Goal: Transaction & Acquisition: Purchase product/service

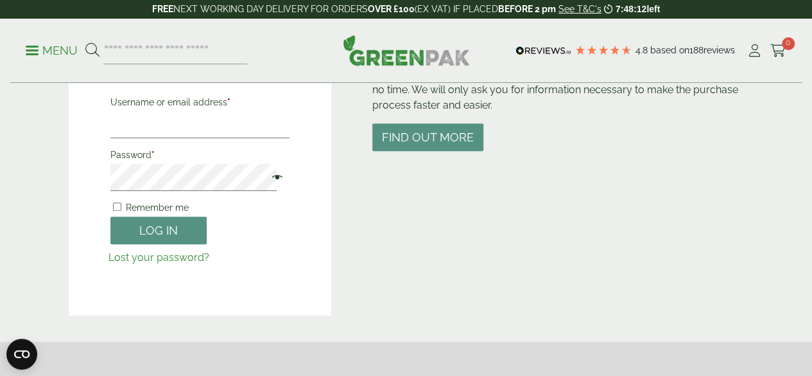
scroll to position [193, 0]
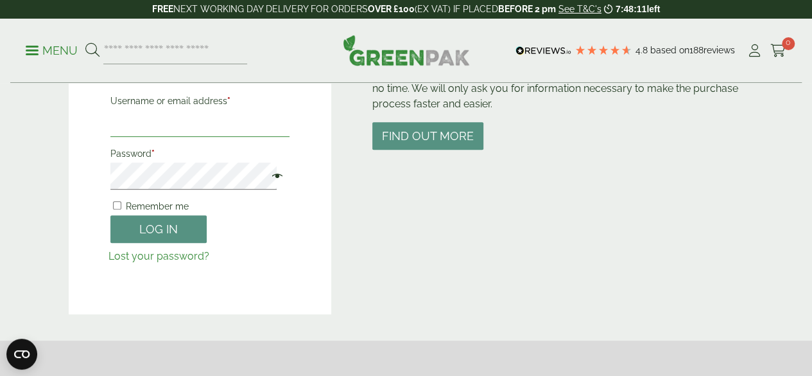
type input "**********"
click at [157, 245] on form "**********" at bounding box center [200, 177] width 184 height 174
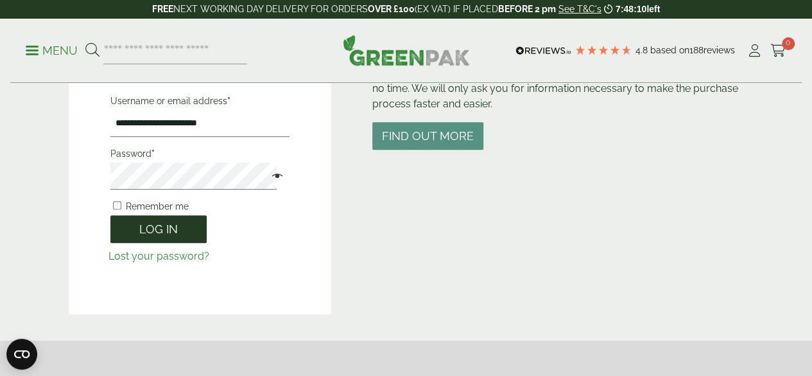
click at [162, 228] on button "Log in" at bounding box center [158, 229] width 96 height 28
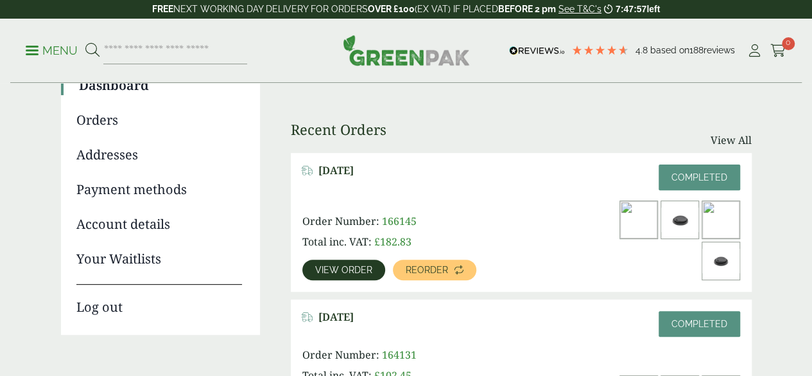
scroll to position [125, 0]
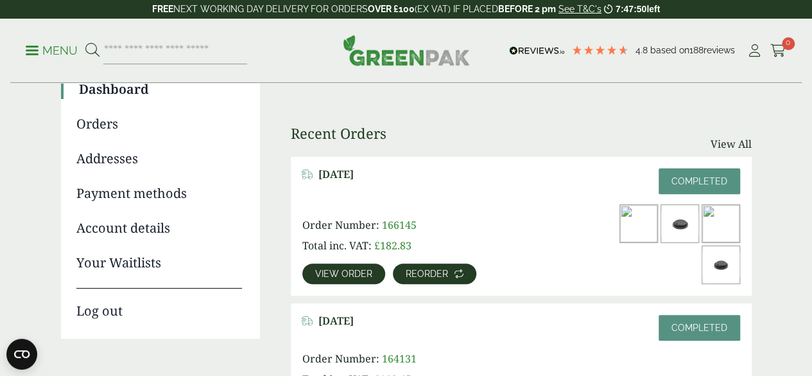
click at [401, 263] on link "Reorder" at bounding box center [434, 273] width 83 height 21
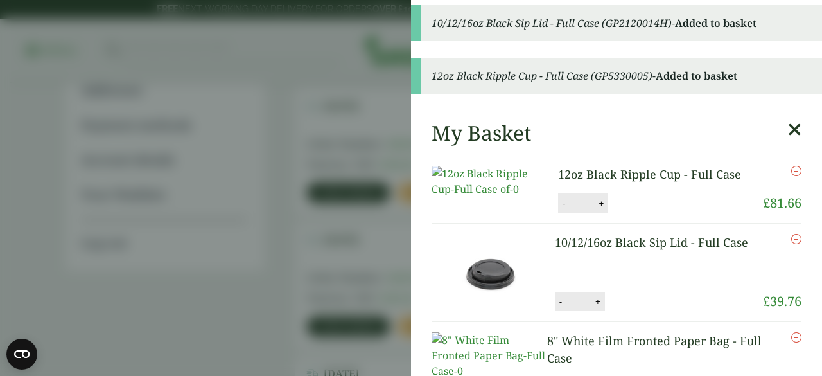
scroll to position [128, 0]
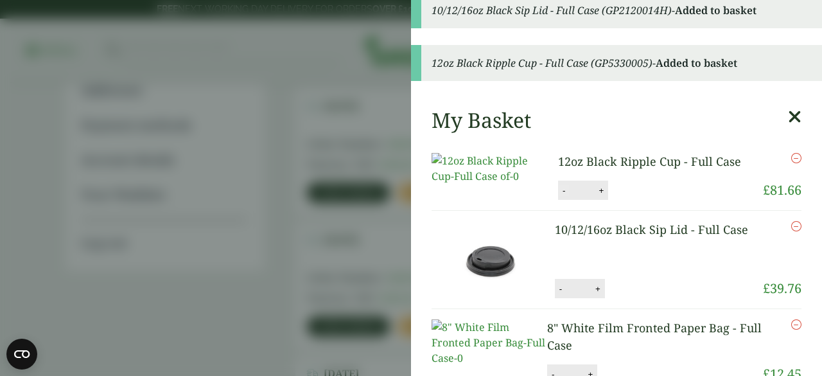
click at [559, 196] on button "-" at bounding box center [564, 190] width 10 height 11
type input "*"
click at [642, 200] on button "Update" at bounding box center [643, 190] width 64 height 19
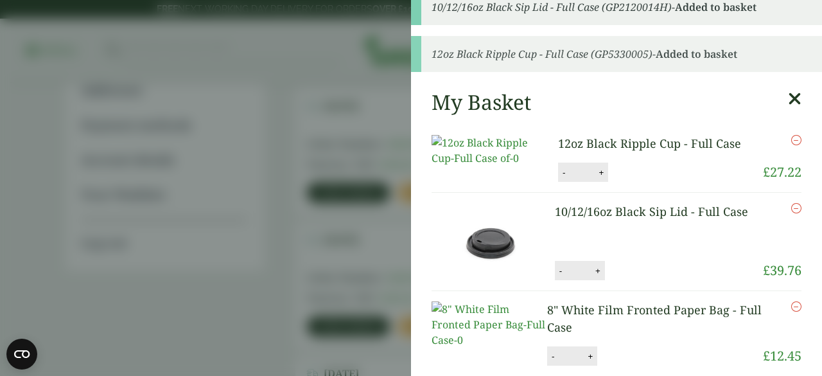
scroll to position [0, 0]
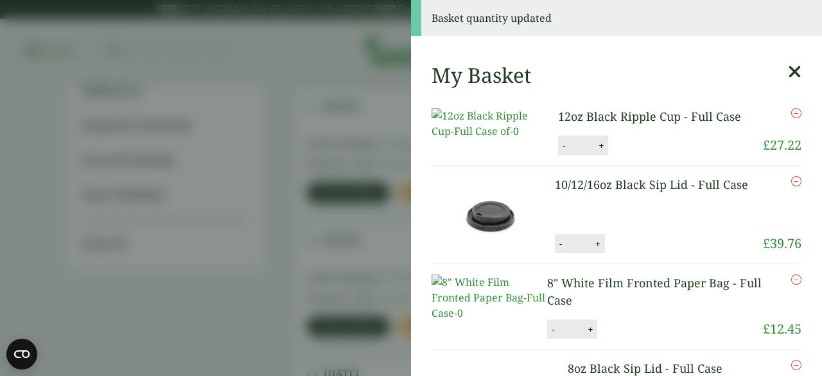
click at [555, 249] on button "-" at bounding box center [560, 243] width 10 height 11
click at [628, 254] on button "Update" at bounding box center [639, 243] width 64 height 19
type input "*"
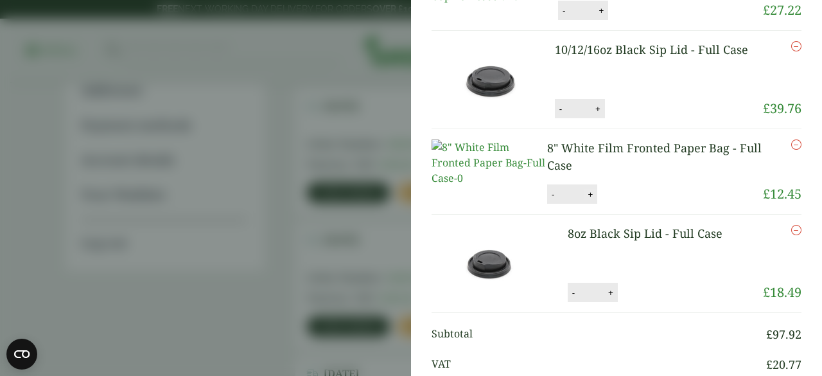
scroll to position [76, 0]
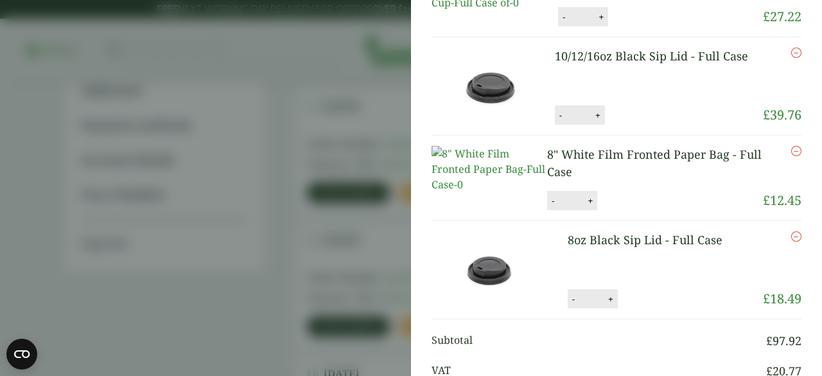
click at [589, 206] on button "+" at bounding box center [590, 200] width 13 height 11
click at [584, 206] on button "+" at bounding box center [590, 200] width 13 height 11
type input "*"
click at [605, 211] on button "Update" at bounding box center [632, 200] width 64 height 19
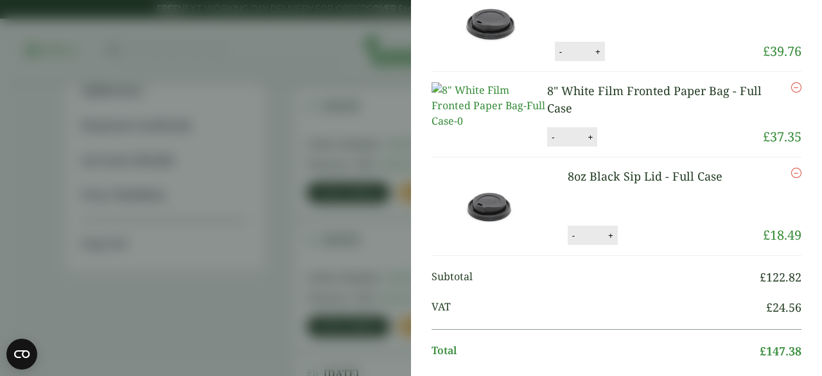
scroll to position [193, 0]
click at [568, 240] on button "-" at bounding box center [573, 234] width 10 height 11
click at [620, 245] on button "Update" at bounding box center [652, 234] width 64 height 19
type input "*"
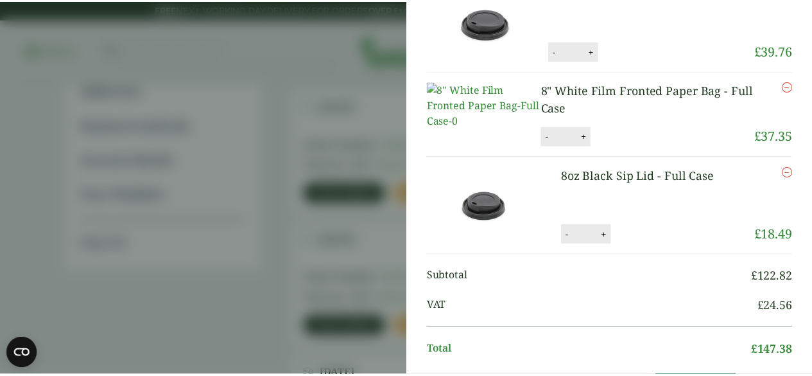
scroll to position [0, 0]
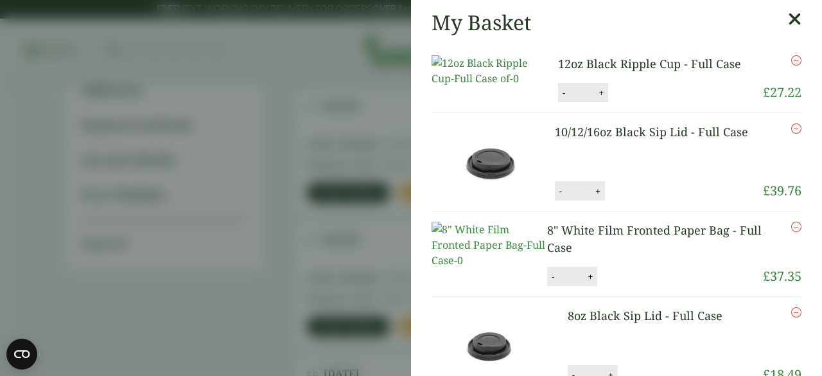
click at [788, 22] on icon at bounding box center [794, 19] width 13 height 18
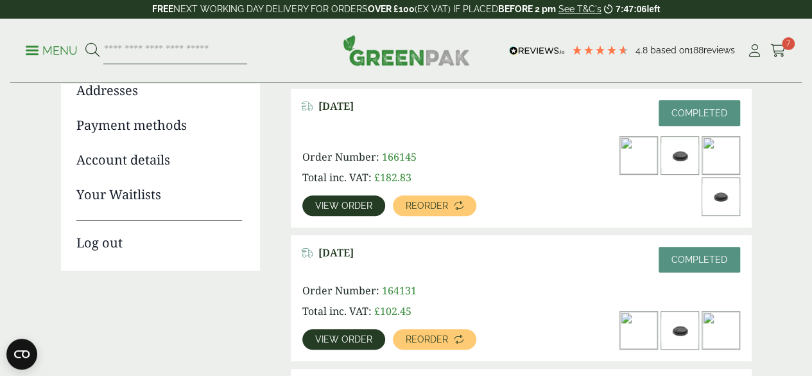
click at [182, 48] on input "search" at bounding box center [175, 50] width 144 height 27
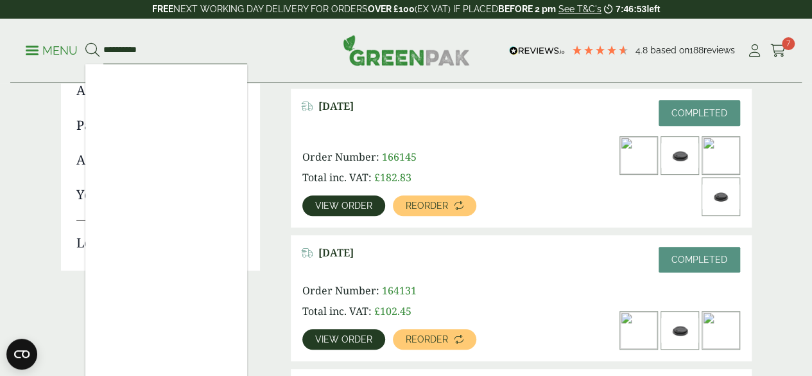
type input "**********"
click at [85, 42] on button at bounding box center [92, 50] width 14 height 17
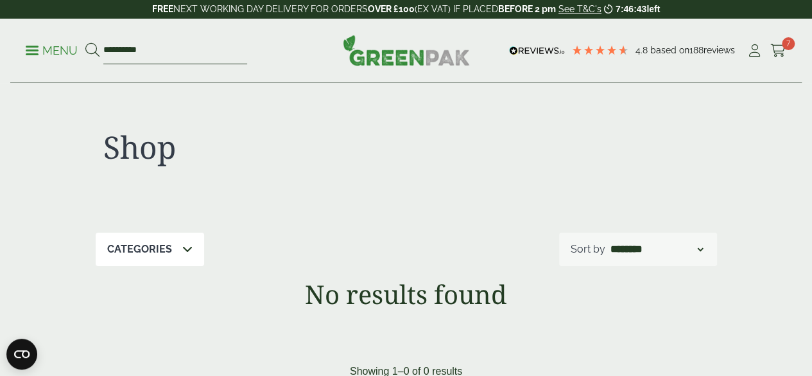
drag, startPoint x: 175, startPoint y: 57, endPoint x: 78, endPoint y: 40, distance: 98.5
click at [78, 40] on ul "**********" at bounding box center [136, 50] width 221 height 27
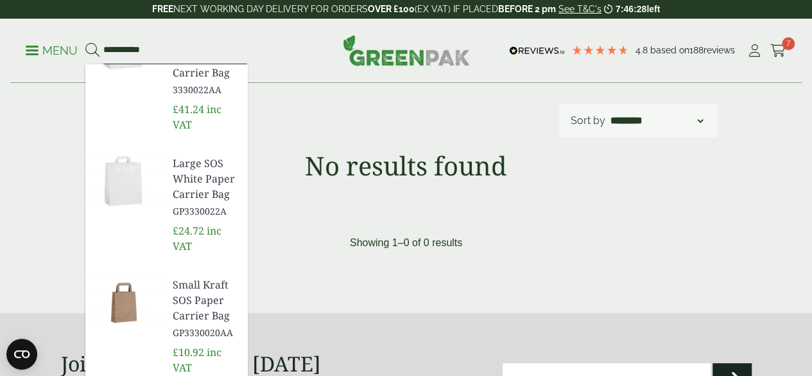
scroll to position [321, 0]
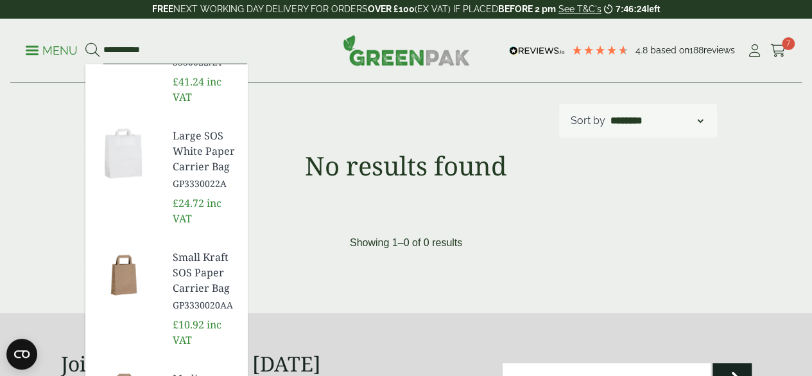
type input "**********"
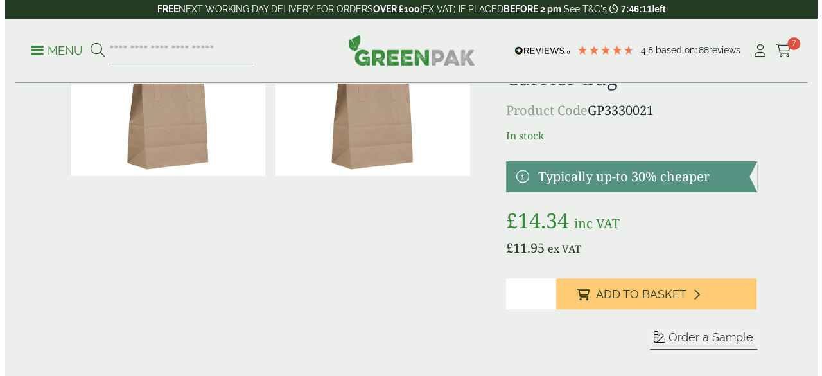
scroll to position [128, 0]
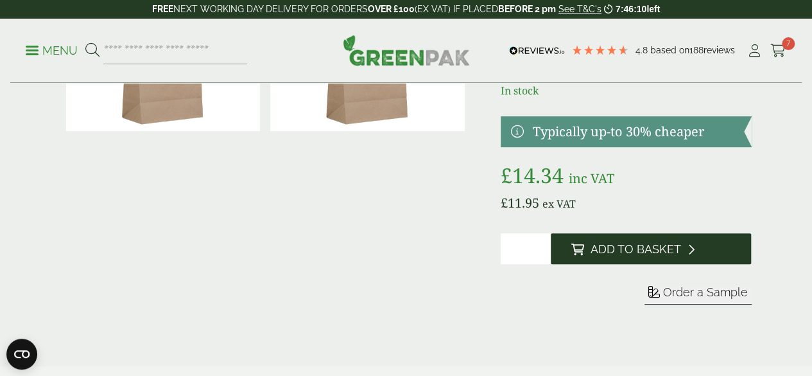
click at [619, 257] on button "Add to Basket" at bounding box center [651, 248] width 201 height 31
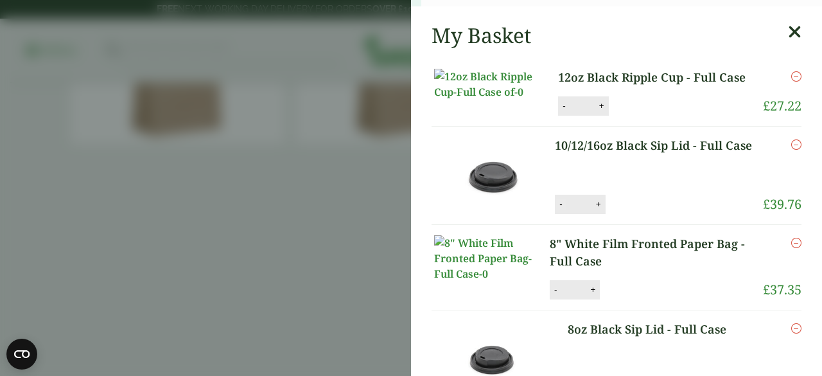
scroll to position [0, 0]
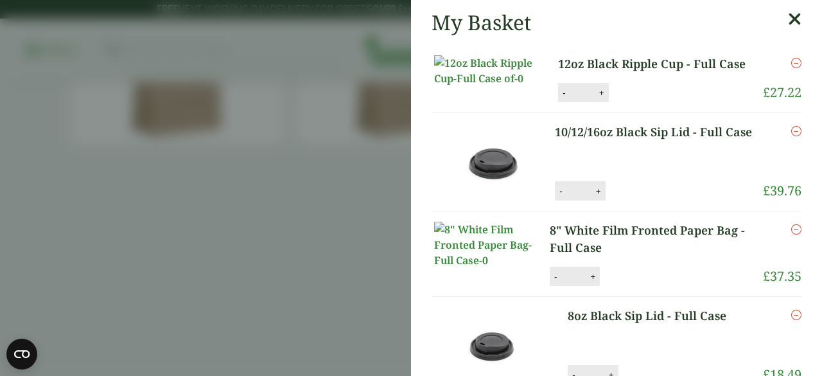
click at [555, 196] on button "-" at bounding box center [560, 191] width 10 height 11
type input "*"
click at [641, 201] on button "Update" at bounding box center [640, 191] width 64 height 19
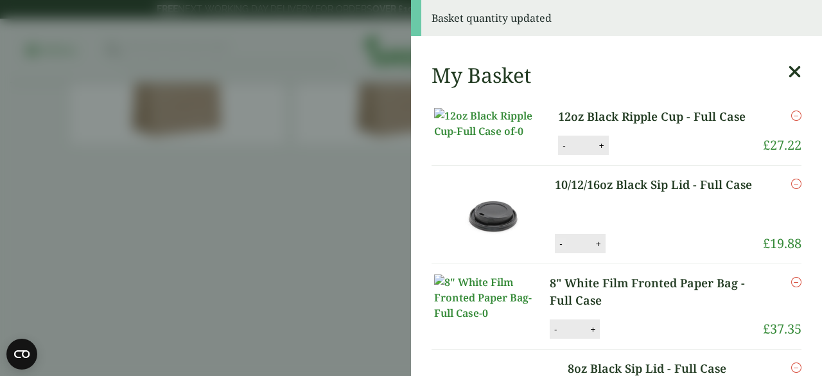
click at [555, 249] on button "-" at bounding box center [560, 243] width 10 height 11
click at [619, 254] on button "Update" at bounding box center [640, 243] width 64 height 19
type input "*"
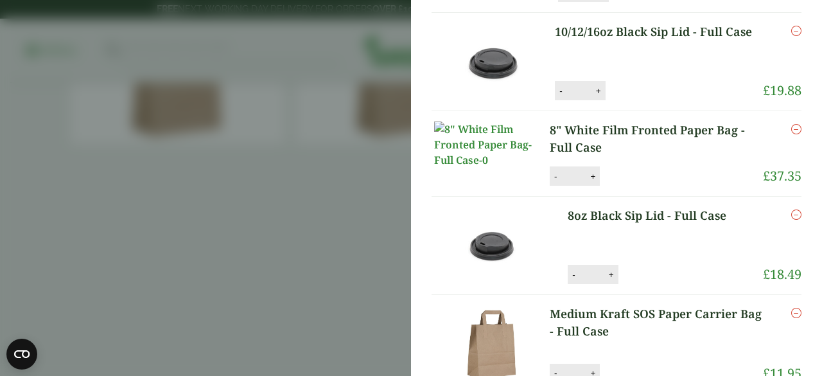
scroll to position [128, 0]
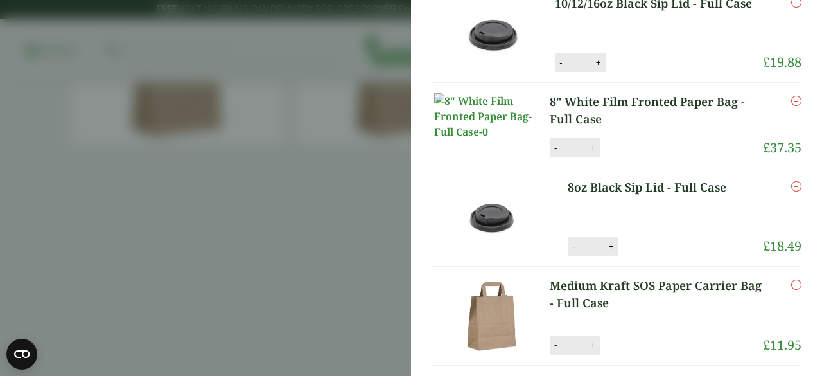
click at [568, 252] on button "-" at bounding box center [573, 246] width 10 height 11
click at [621, 256] on button "Update" at bounding box center [653, 246] width 64 height 19
type input "*"
click at [791, 191] on icon "Remove this item" at bounding box center [796, 186] width 10 height 10
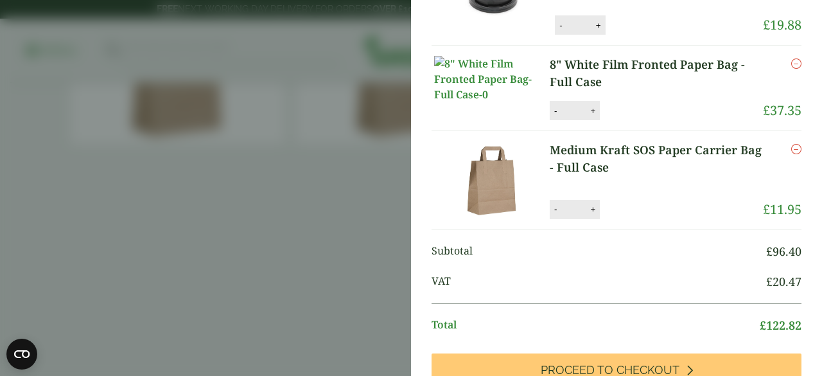
click at [791, 154] on icon "Remove this item" at bounding box center [796, 149] width 10 height 10
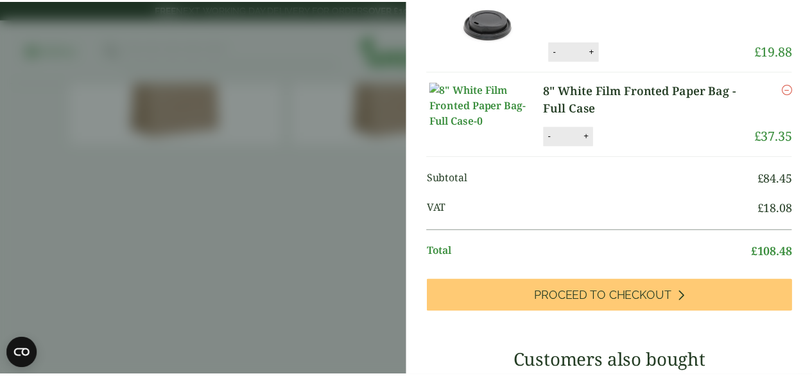
scroll to position [234, 0]
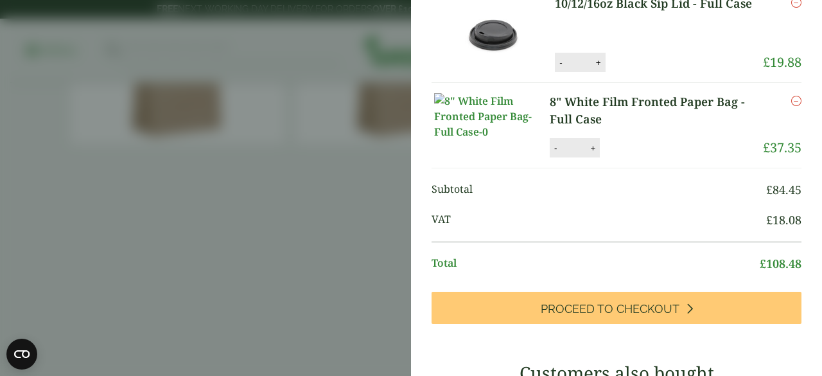
click at [231, 165] on aside "Item removed Item removed My Basket 12oz Black Ripple Cup - Full Case 12oz Blac…" at bounding box center [411, 188] width 822 height 376
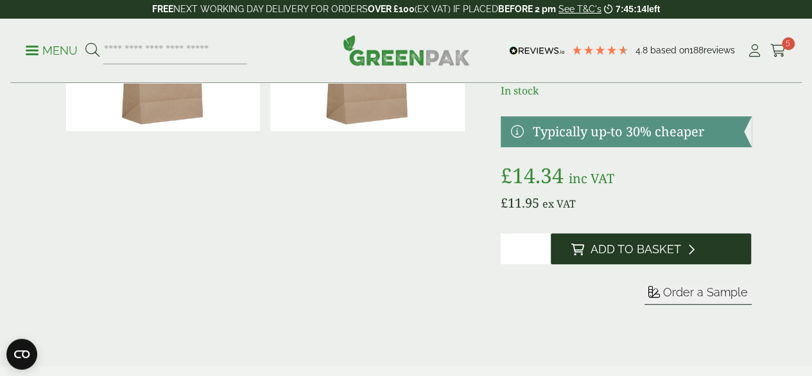
click at [584, 255] on icon at bounding box center [577, 249] width 13 height 12
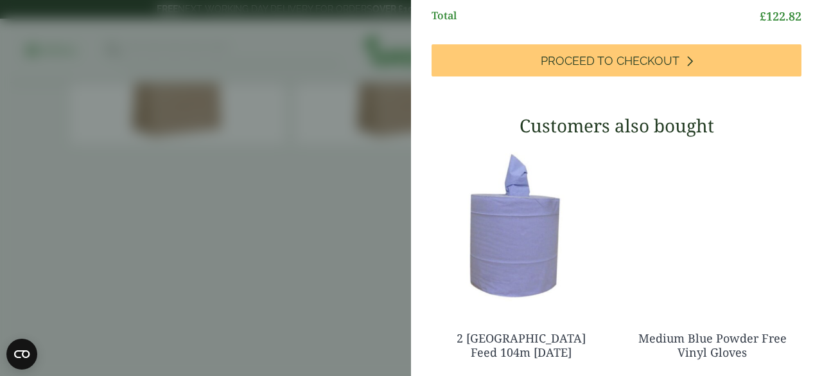
scroll to position [452, 0]
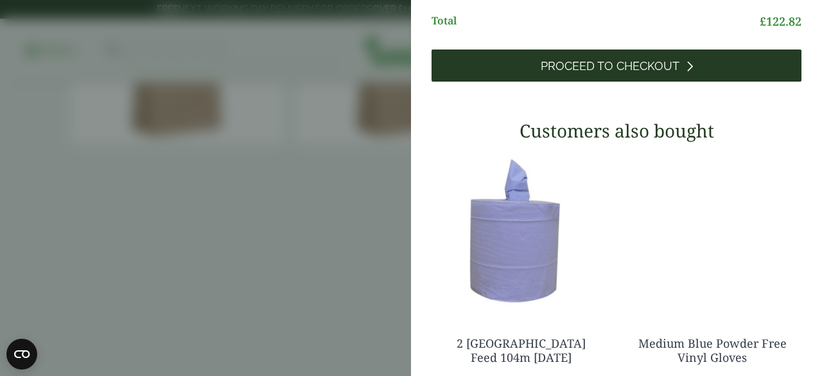
click at [630, 82] on link "Proceed to Checkout" at bounding box center [616, 65] width 370 height 32
